Goal: Task Accomplishment & Management: Use online tool/utility

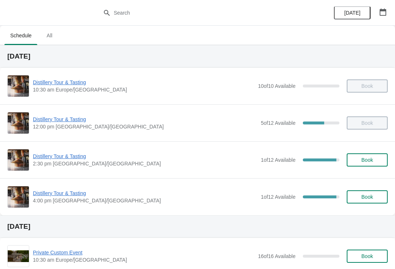
click at [371, 157] on span "Book" at bounding box center [367, 160] width 12 height 6
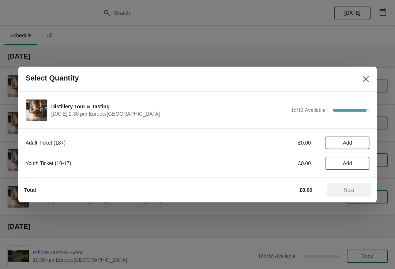
click at [344, 142] on span "Add" at bounding box center [347, 143] width 9 height 6
click at [354, 187] on span "Next" at bounding box center [349, 190] width 11 height 6
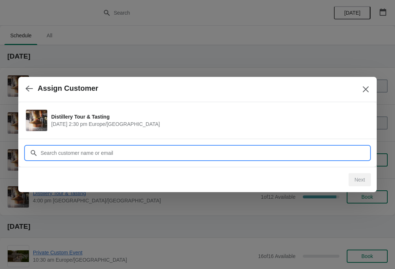
click at [166, 149] on input "Customer" at bounding box center [204, 152] width 329 height 13
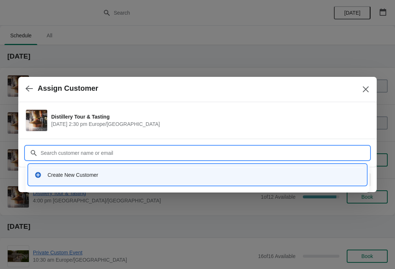
click at [115, 177] on div "Create New Customer" at bounding box center [204, 174] width 313 height 7
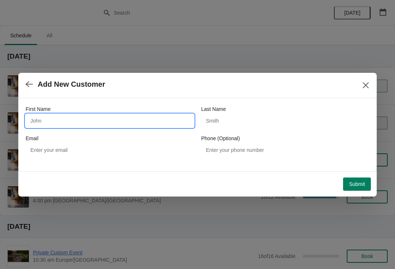
click at [65, 121] on input "First Name" at bounding box center [110, 120] width 168 height 13
type input "[PERSON_NAME]"
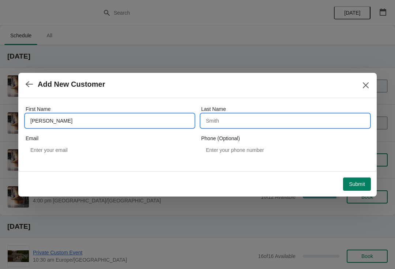
click at [216, 119] on input "Last Name" at bounding box center [285, 120] width 168 height 13
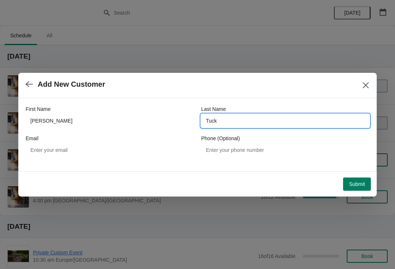
type input "Tuck"
click at [357, 182] on span "Submit" at bounding box center [357, 184] width 16 height 6
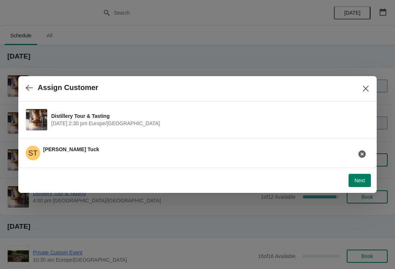
click at [364, 179] on span "Next" at bounding box center [359, 180] width 11 height 6
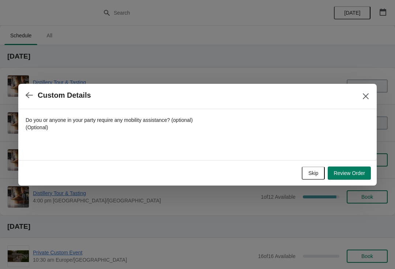
click at [353, 171] on span "Review Order" at bounding box center [348, 173] width 31 height 6
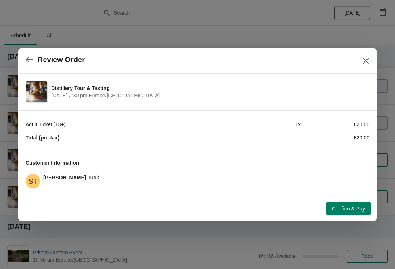
click at [356, 202] on button "Confirm & Pay" at bounding box center [348, 208] width 45 height 13
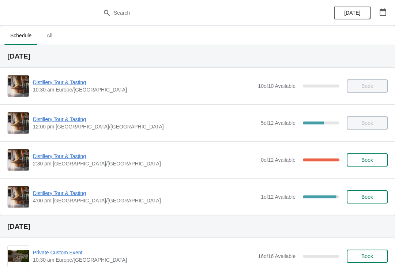
click at [62, 159] on span "Distillery Tour & Tasting" at bounding box center [145, 155] width 224 height 7
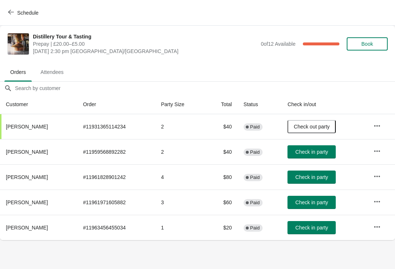
click at [323, 149] on span "Check in party" at bounding box center [311, 152] width 33 height 6
click at [318, 175] on span "Check in party" at bounding box center [311, 177] width 33 height 6
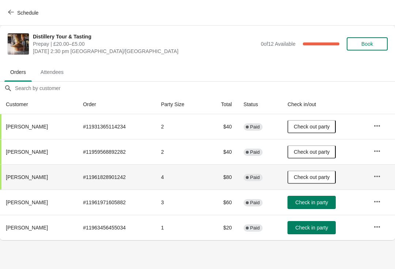
click at [313, 227] on span "Check in party" at bounding box center [311, 227] width 33 height 6
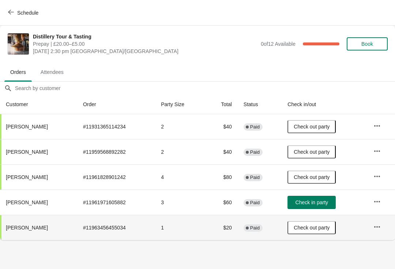
click at [312, 203] on span "Check in party" at bounding box center [311, 202] width 33 height 6
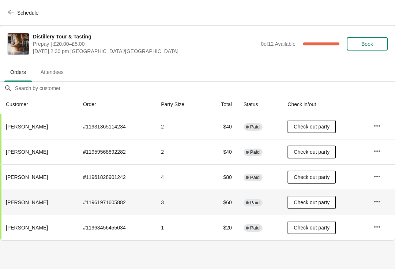
click at [11, 9] on button "Schedule" at bounding box center [24, 12] width 41 height 13
